Goal: Find specific page/section: Find specific page/section

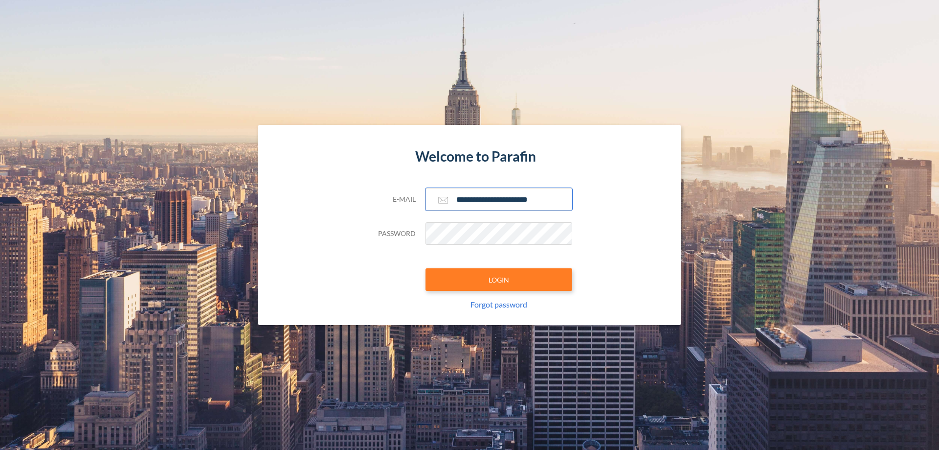
type input "**********"
click at [499, 279] on button "LOGIN" at bounding box center [499, 279] width 147 height 23
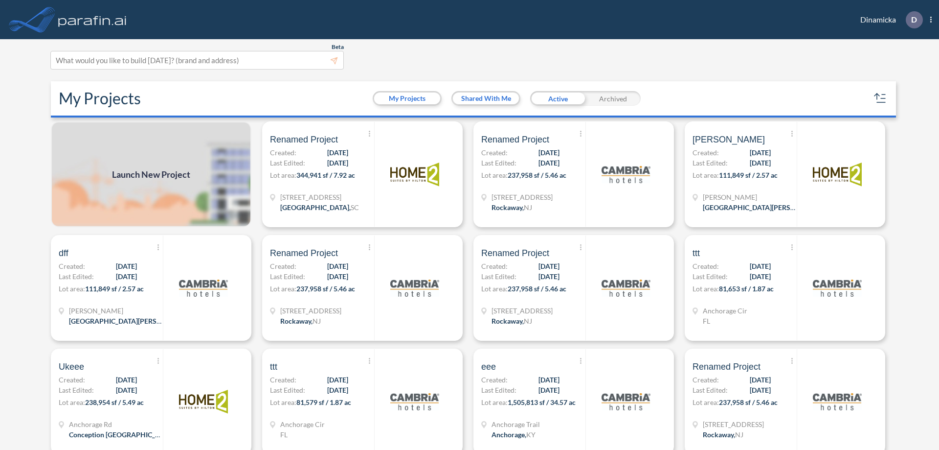
scroll to position [2, 0]
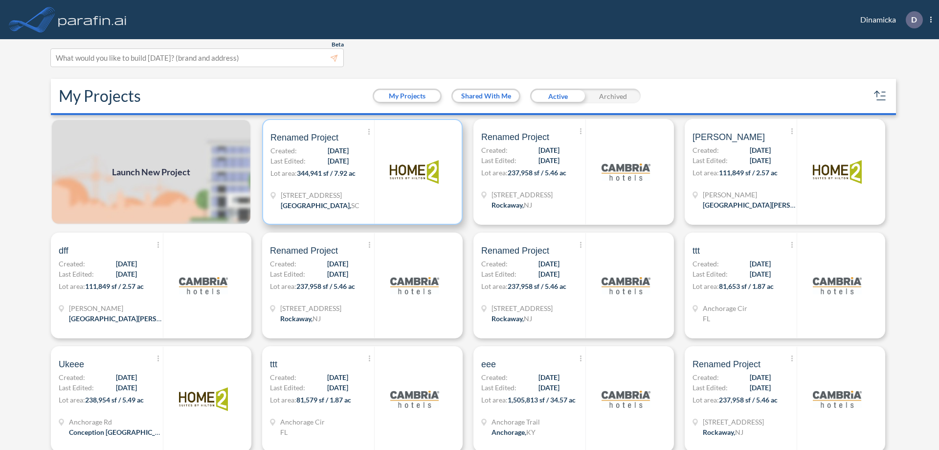
click at [361, 172] on p "Lot area: 344,941 sf / 7.92 ac" at bounding box center [323, 175] width 104 height 14
